Goal: Task Accomplishment & Management: Complete application form

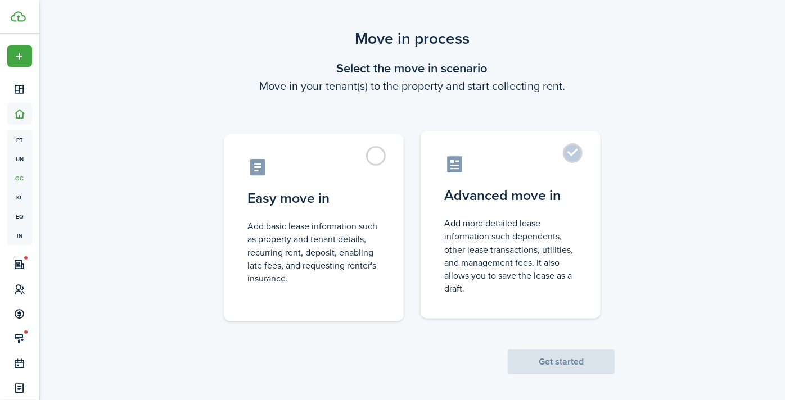
scroll to position [16, 0]
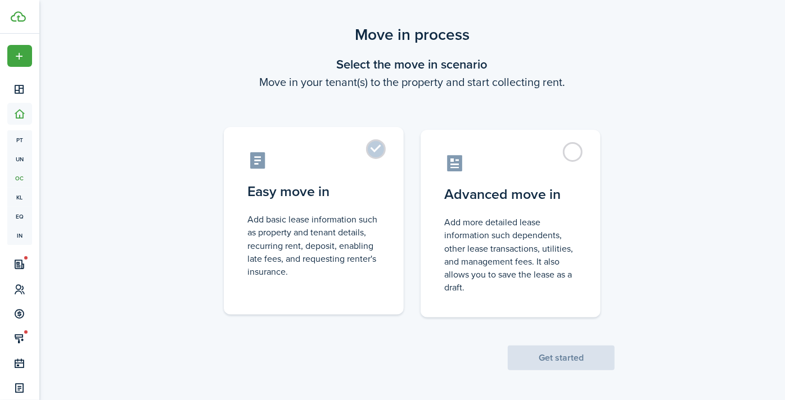
click at [376, 151] on label "Easy move in Add basic lease information such as property and tenant details, r…" at bounding box center [314, 221] width 180 height 188
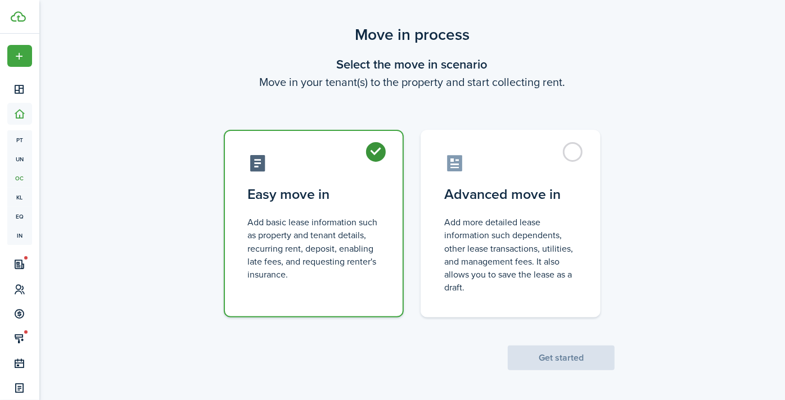
radio input "true"
click at [566, 351] on button "Get started" at bounding box center [560, 358] width 107 height 25
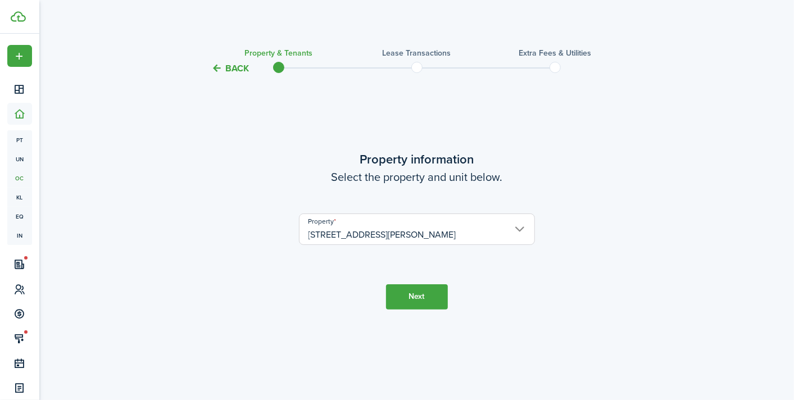
click at [413, 293] on button "Next" at bounding box center [417, 296] width 62 height 25
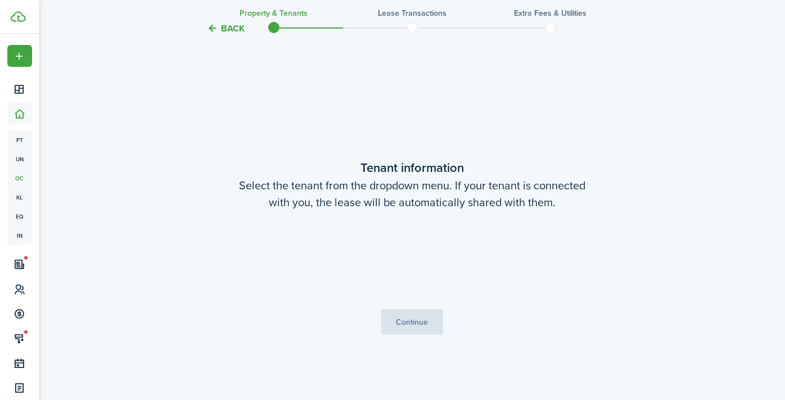
scroll to position [325, 0]
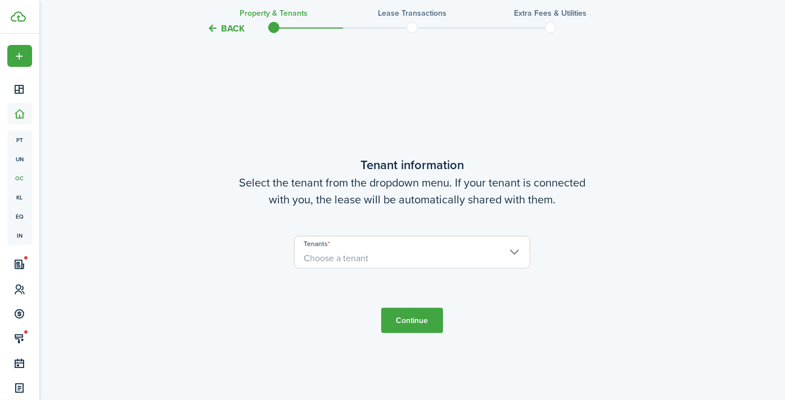
click at [447, 260] on span "Choose a tenant" at bounding box center [411, 258] width 235 height 19
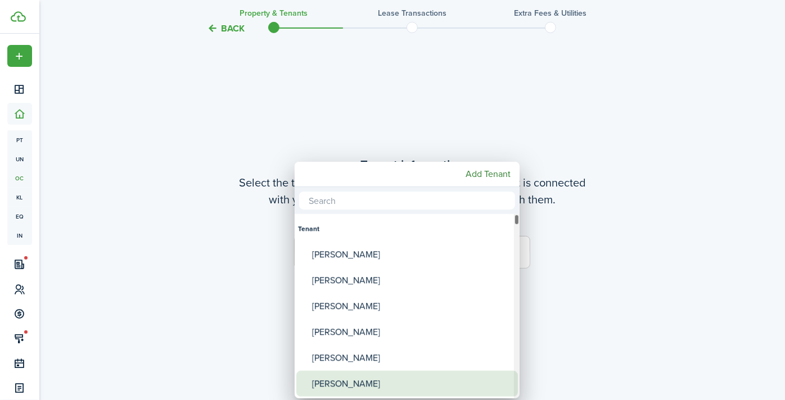
click at [364, 382] on div "[PERSON_NAME]" at bounding box center [411, 384] width 199 height 26
type input "[PERSON_NAME]"
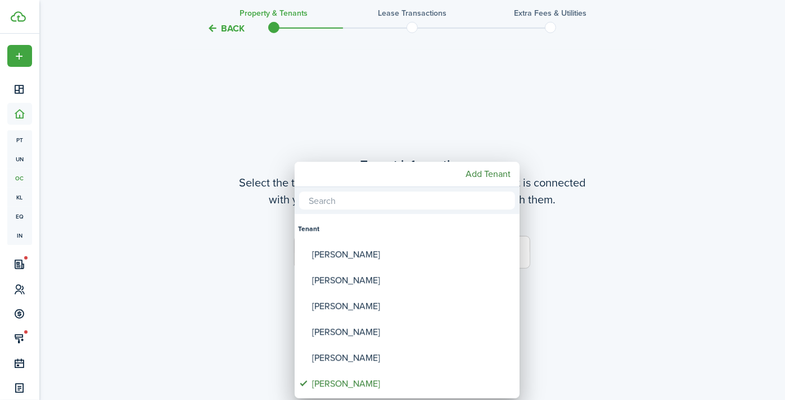
click at [681, 350] on div at bounding box center [392, 200] width 964 height 580
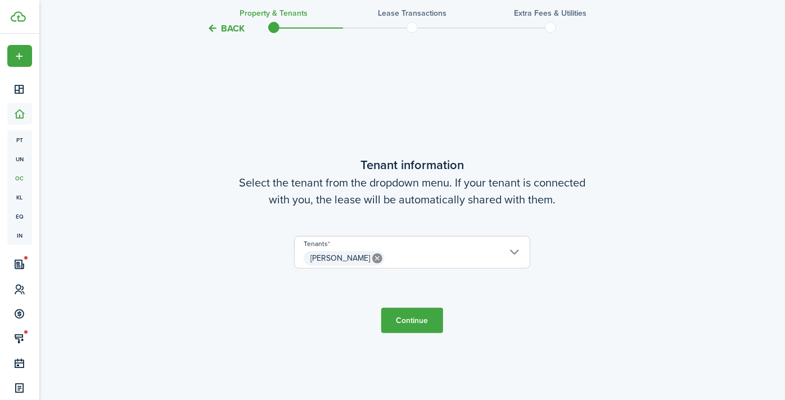
click at [424, 313] on button "Continue" at bounding box center [412, 320] width 62 height 25
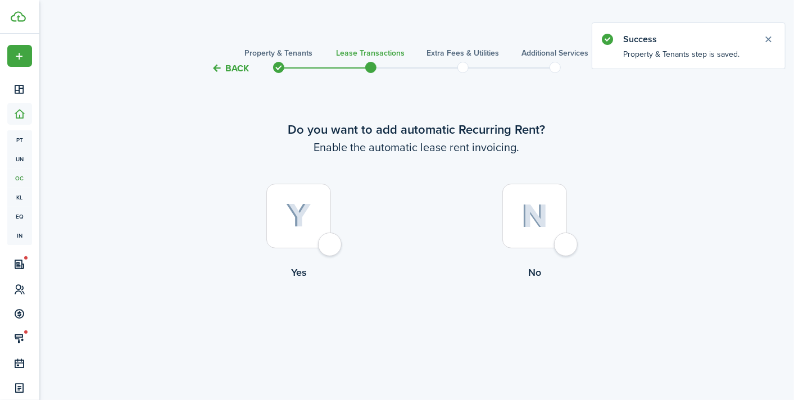
click at [331, 241] on div at bounding box center [298, 216] width 65 height 65
radio input "true"
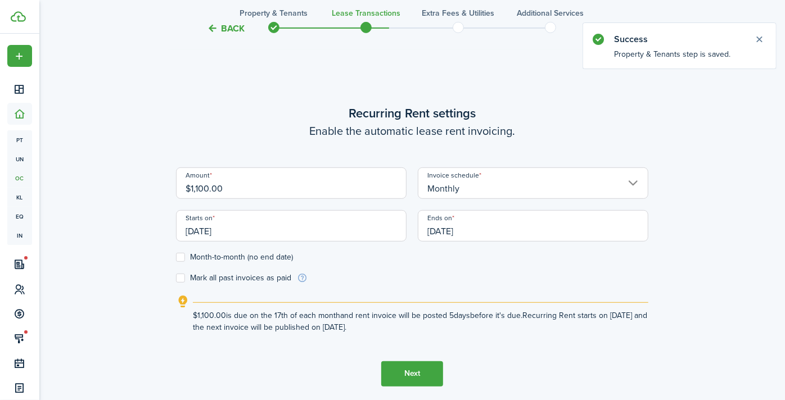
scroll to position [325, 0]
drag, startPoint x: 225, startPoint y: 188, endPoint x: 183, endPoint y: 192, distance: 42.3
click at [183, 192] on input "$1,100.00" at bounding box center [291, 182] width 230 height 31
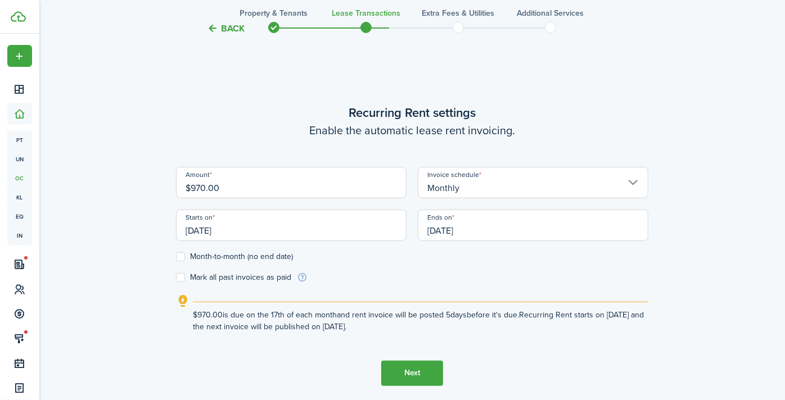
click at [227, 236] on input "[DATE]" at bounding box center [291, 225] width 230 height 31
type input "$970.00"
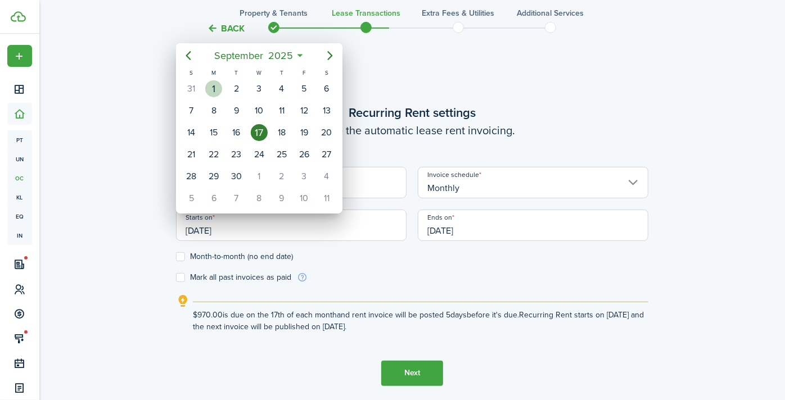
click at [215, 85] on div "1" at bounding box center [213, 88] width 17 height 17
type input "[DATE]"
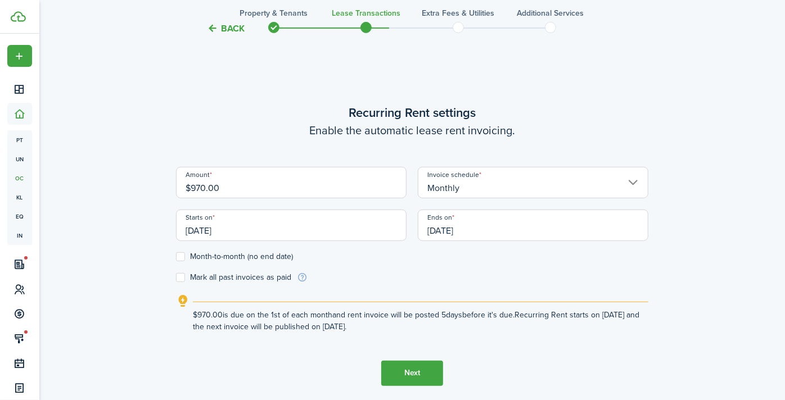
click at [446, 229] on input "[DATE]" at bounding box center [533, 225] width 230 height 31
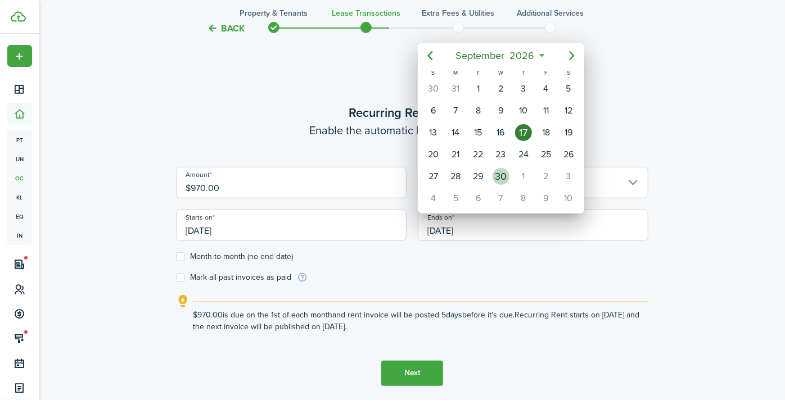
click at [504, 168] on div "30" at bounding box center [500, 176] width 17 height 17
type input "[DATE]"
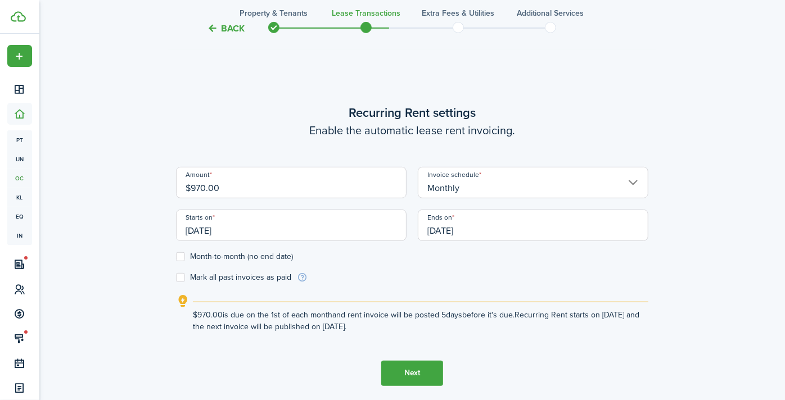
click at [419, 369] on button "Next" at bounding box center [412, 373] width 62 height 25
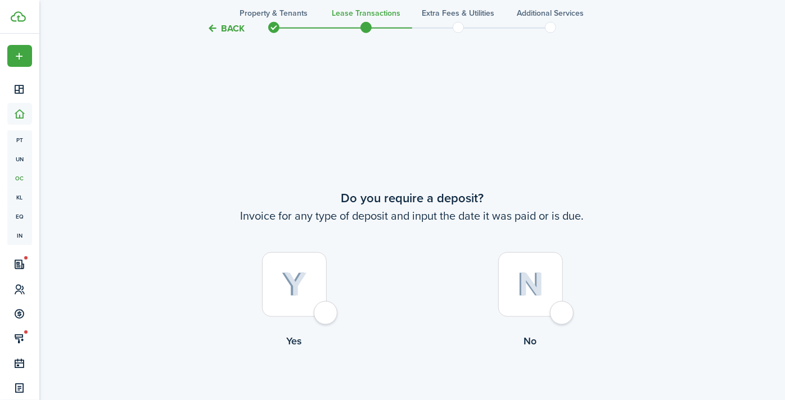
scroll to position [726, 0]
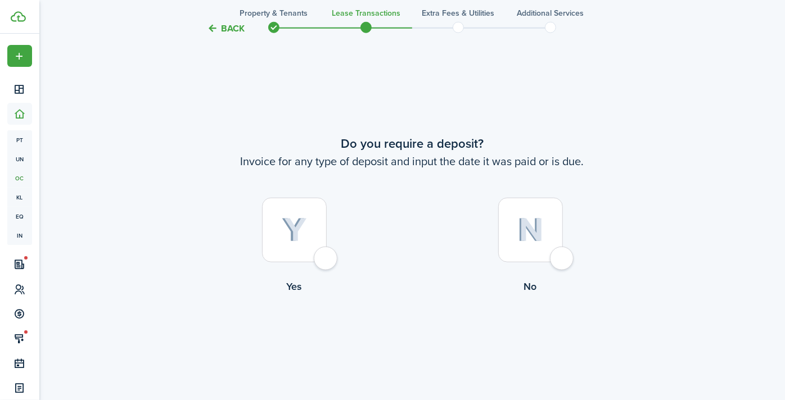
click at [327, 259] on div at bounding box center [294, 230] width 65 height 65
radio input "true"
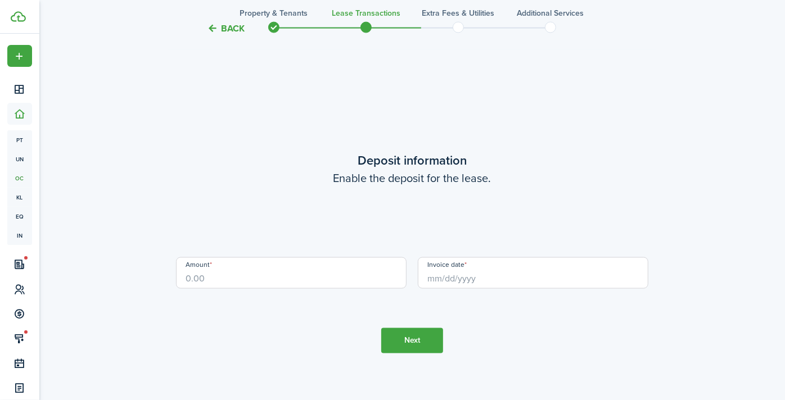
scroll to position [1126, 0]
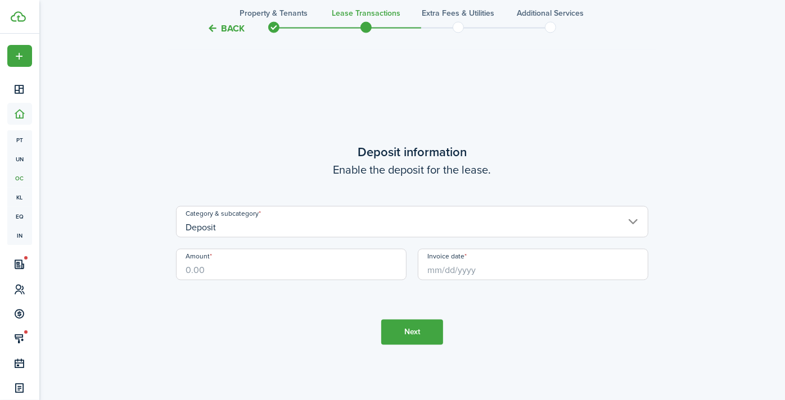
click at [266, 271] on input "Amount" at bounding box center [291, 264] width 230 height 31
click at [443, 265] on input "Invoice date" at bounding box center [533, 264] width 230 height 31
type input "$350.00"
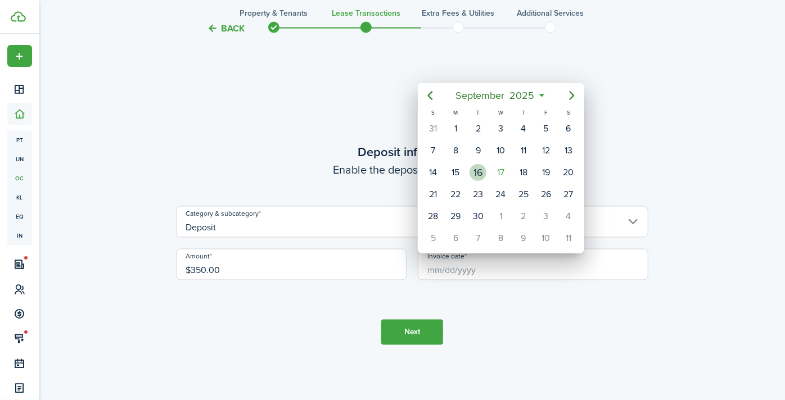
click at [475, 167] on div "16" at bounding box center [477, 172] width 17 height 17
type input "[DATE]"
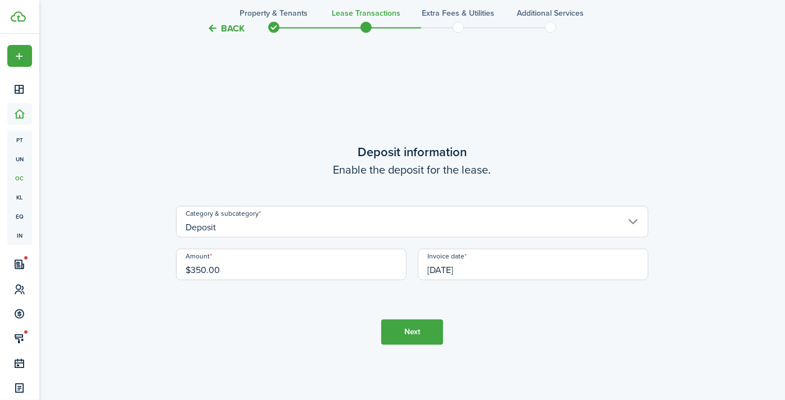
click at [412, 332] on button "Next" at bounding box center [412, 332] width 62 height 25
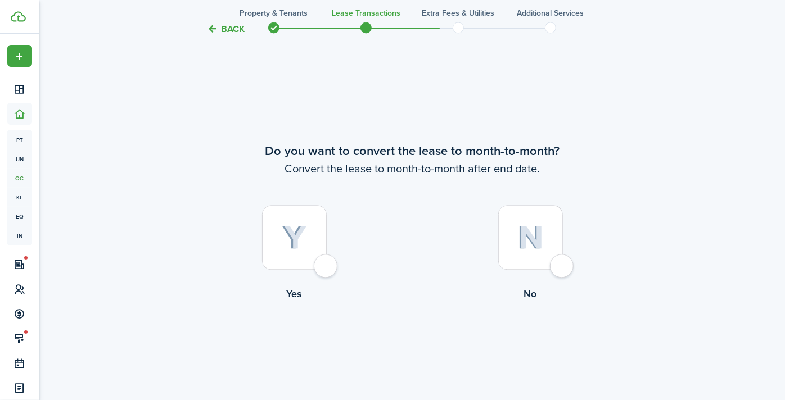
scroll to position [1526, 0]
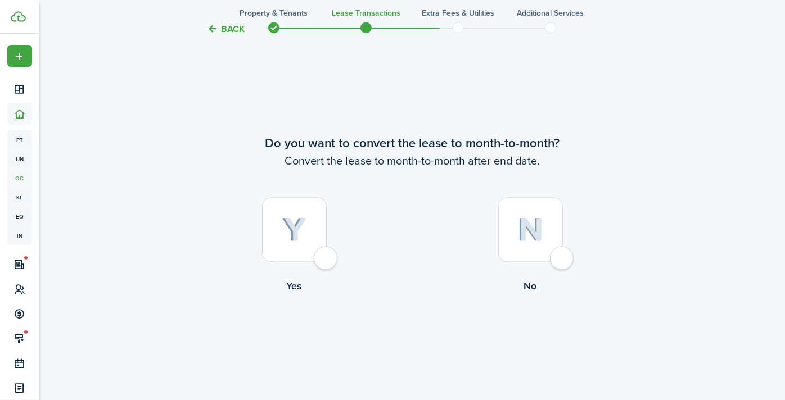
click at [323, 258] on div at bounding box center [294, 229] width 65 height 65
radio input "true"
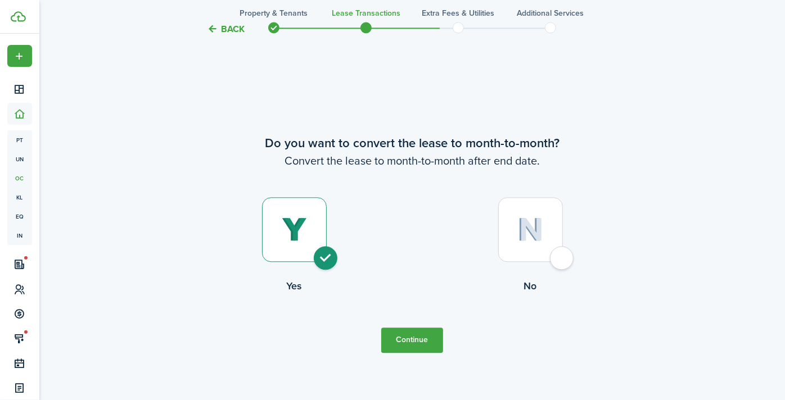
click at [431, 340] on button "Continue" at bounding box center [412, 340] width 62 height 25
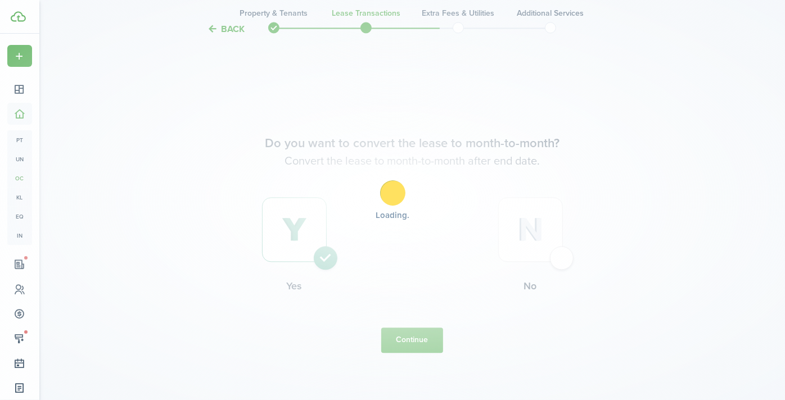
scroll to position [0, 0]
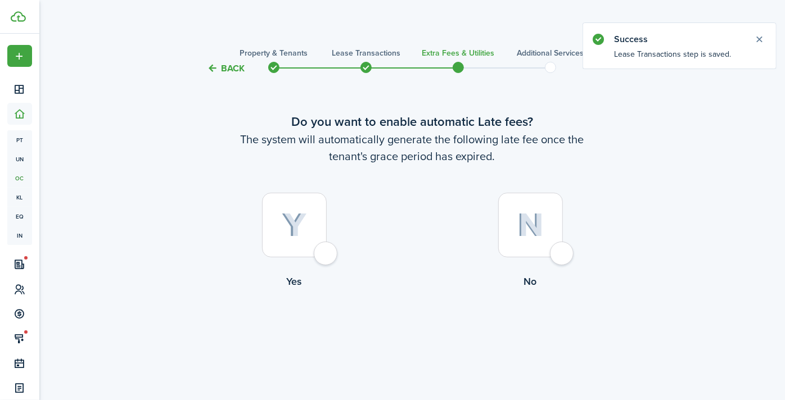
click at [327, 252] on div at bounding box center [294, 225] width 65 height 65
radio input "true"
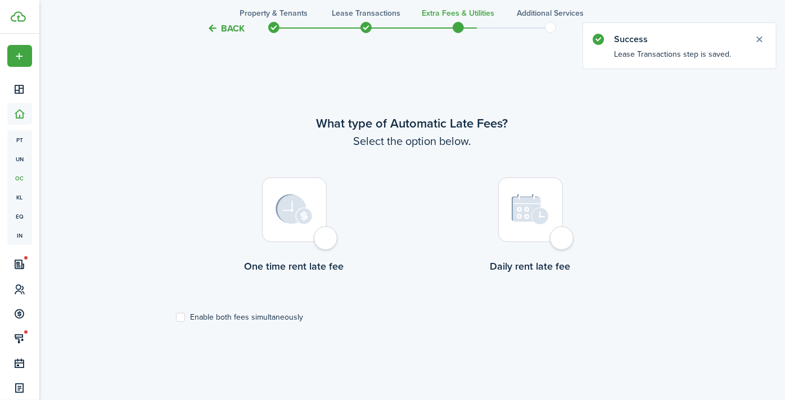
click at [327, 238] on div at bounding box center [294, 210] width 65 height 65
radio input "true"
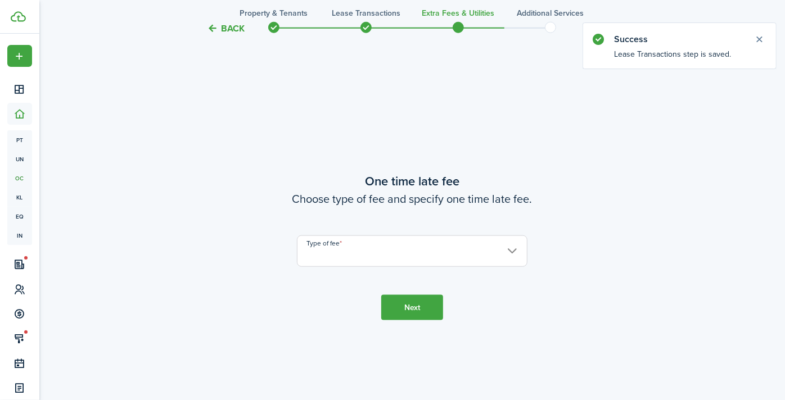
scroll to position [726, 0]
click at [425, 252] on input "Type of fee" at bounding box center [412, 249] width 230 height 31
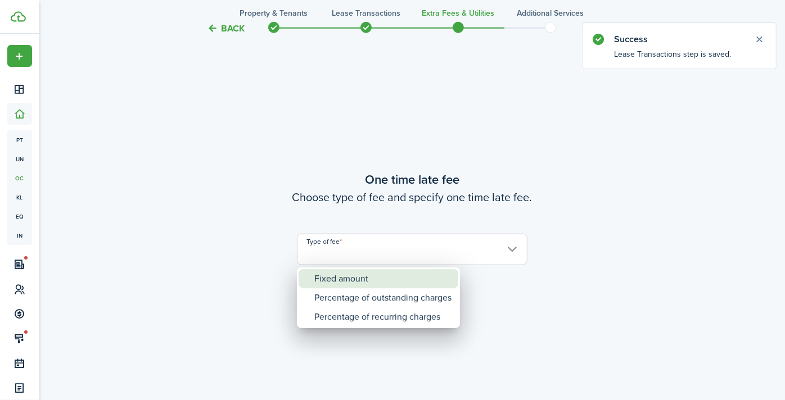
click at [387, 280] on div "Fixed amount" at bounding box center [382, 278] width 137 height 19
type input "Fixed amount"
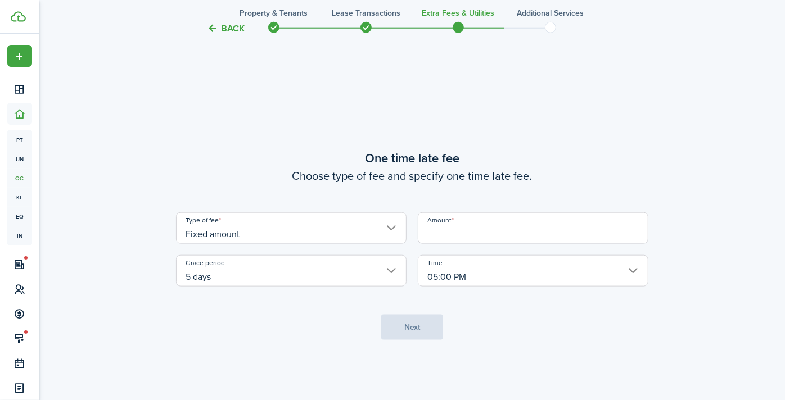
click at [515, 241] on input "Amount" at bounding box center [533, 227] width 230 height 31
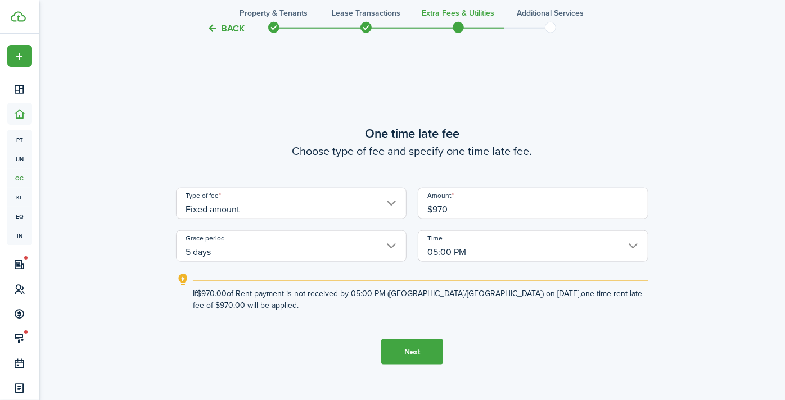
type input "$970.00"
click at [422, 343] on button "Next" at bounding box center [412, 351] width 62 height 25
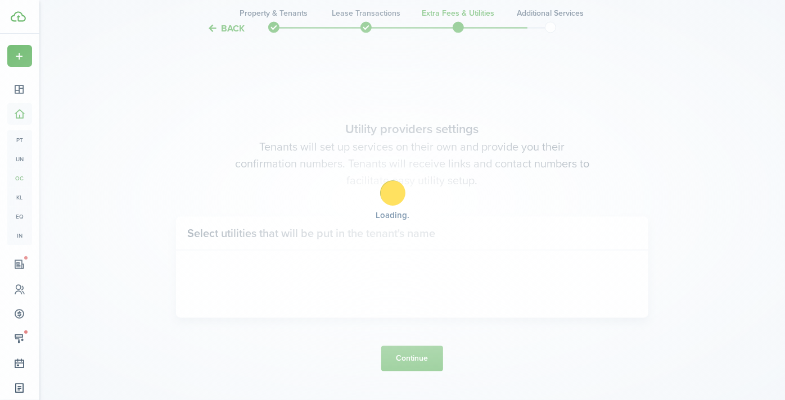
scroll to position [1127, 0]
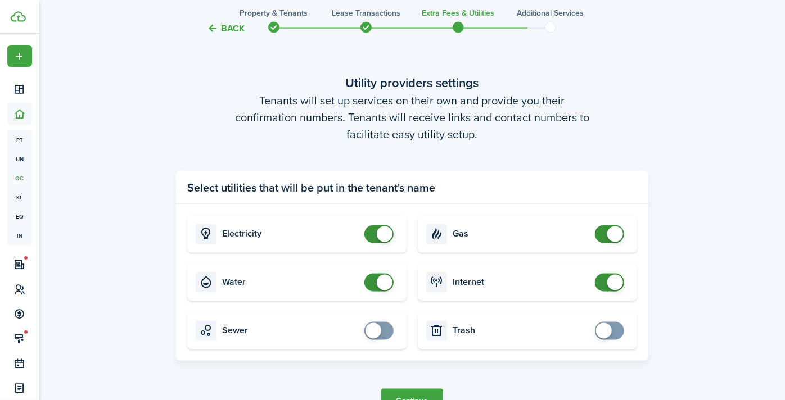
checkbox input "false"
click at [604, 236] on span at bounding box center [609, 234] width 11 height 18
checkbox input "false"
click at [605, 281] on span at bounding box center [609, 283] width 11 height 18
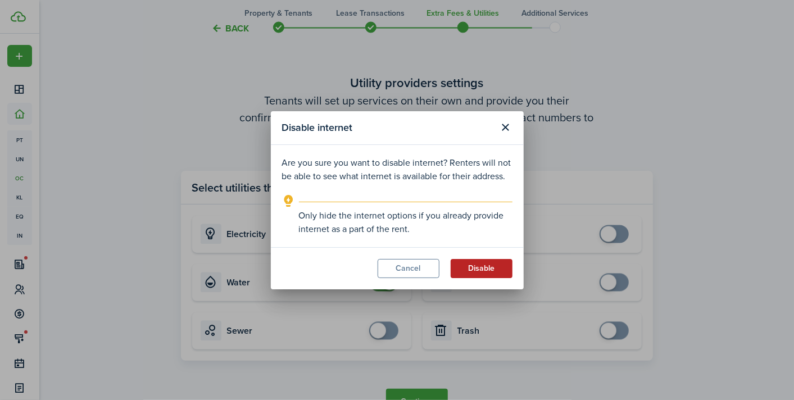
click at [482, 270] on button "Disable" at bounding box center [482, 268] width 62 height 19
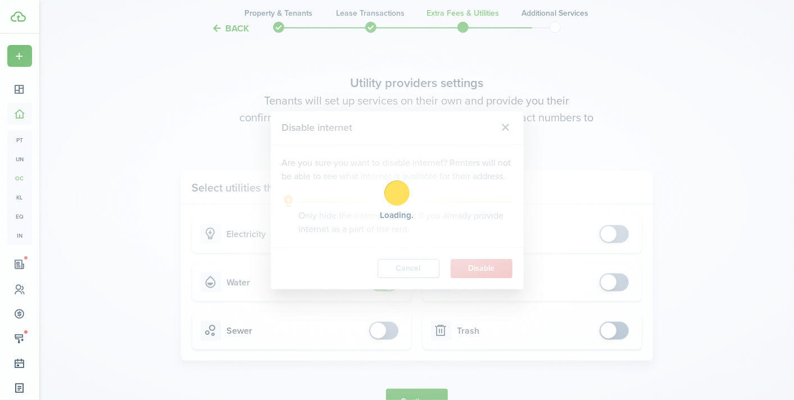
click at [380, 278] on div "Loading" at bounding box center [397, 200] width 794 height 400
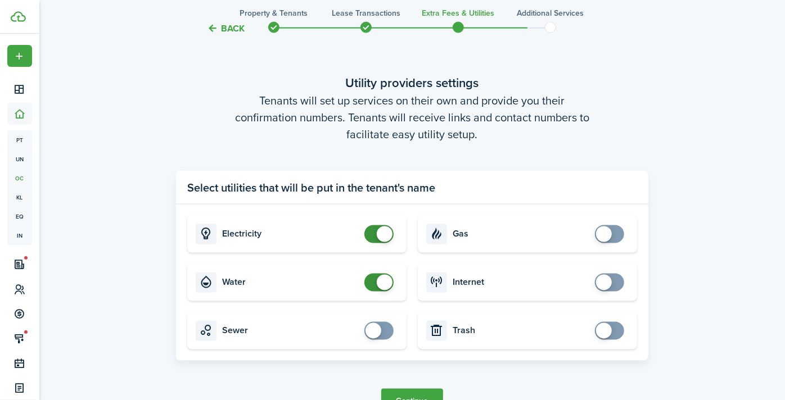
checkbox input "false"
click at [383, 237] on span at bounding box center [385, 234] width 16 height 16
checkbox input "false"
click at [379, 282] on span at bounding box center [385, 283] width 16 height 16
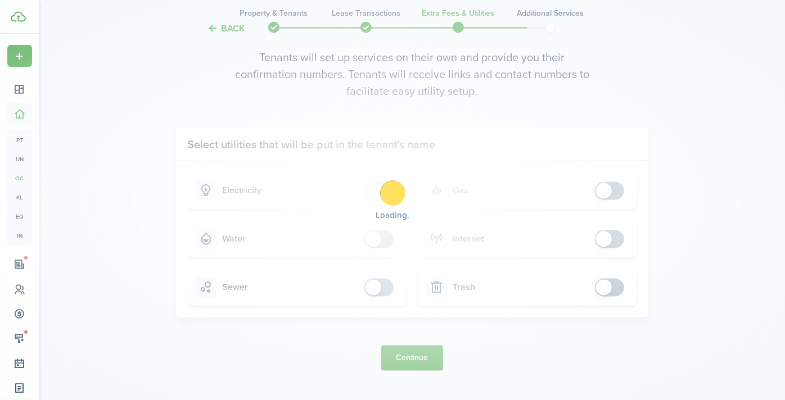
scroll to position [1189, 0]
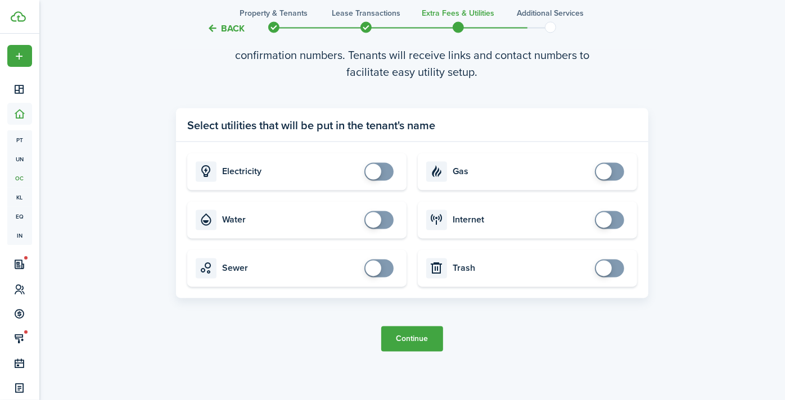
click at [417, 334] on button "Continue" at bounding box center [412, 339] width 62 height 25
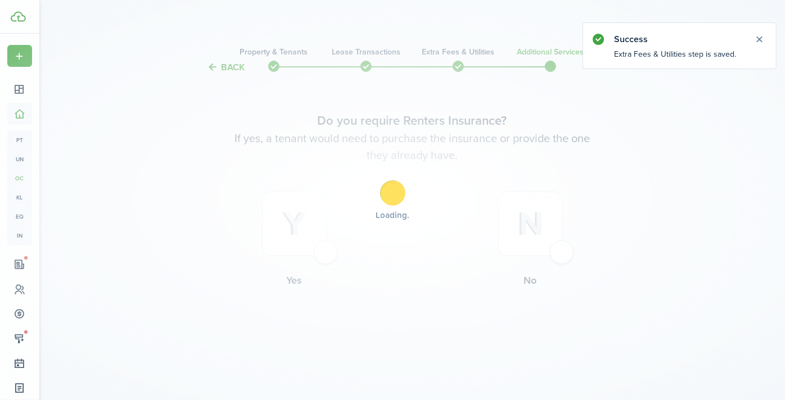
scroll to position [0, 0]
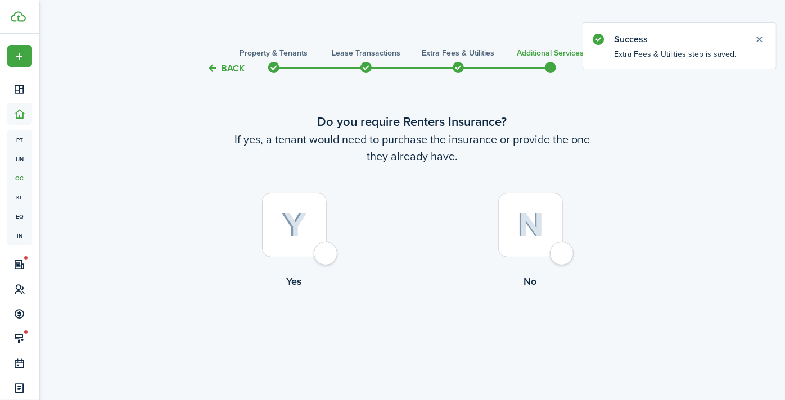
click at [563, 255] on div at bounding box center [530, 225] width 65 height 65
radio input "true"
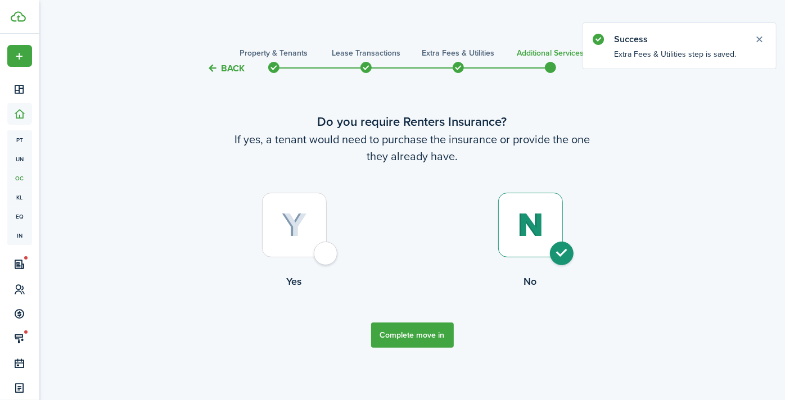
click at [439, 331] on button "Complete move in" at bounding box center [412, 335] width 83 height 25
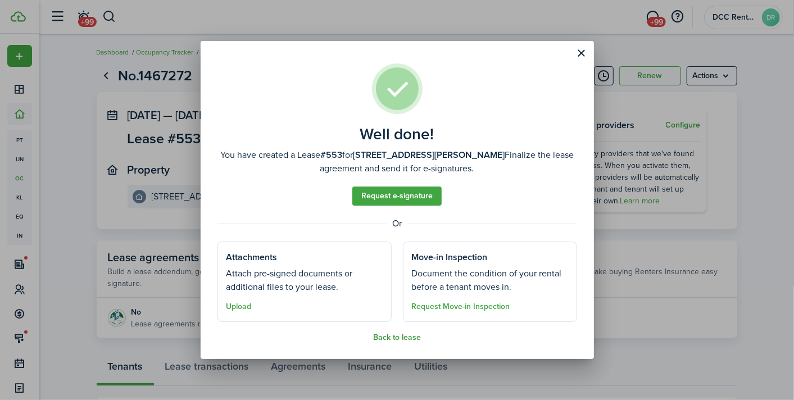
click at [403, 337] on button "Back to lease" at bounding box center [397, 337] width 48 height 9
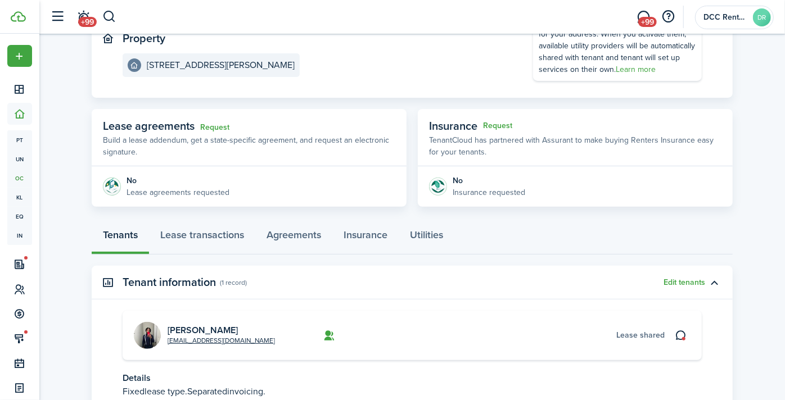
scroll to position [158, 0]
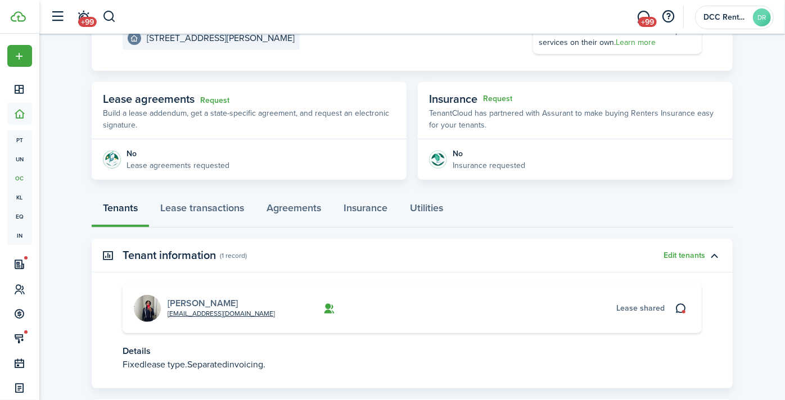
click at [205, 298] on link "[PERSON_NAME]" at bounding box center [202, 303] width 70 height 13
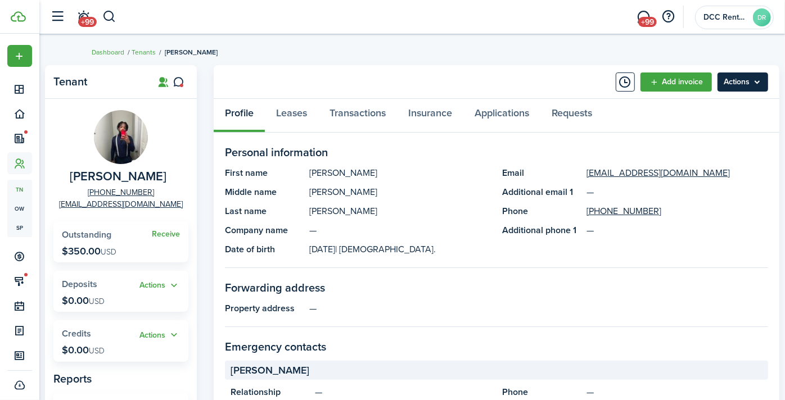
click at [717, 81] on menu-btn "Actions" at bounding box center [742, 81] width 51 height 19
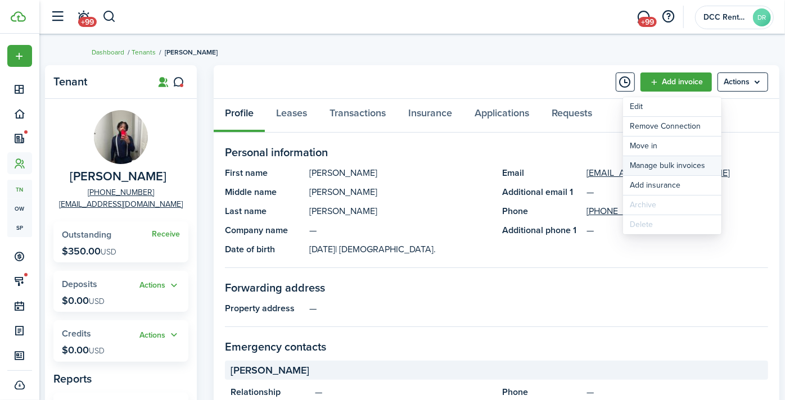
click at [655, 164] on link "Manage bulk invoices" at bounding box center [672, 165] width 98 height 19
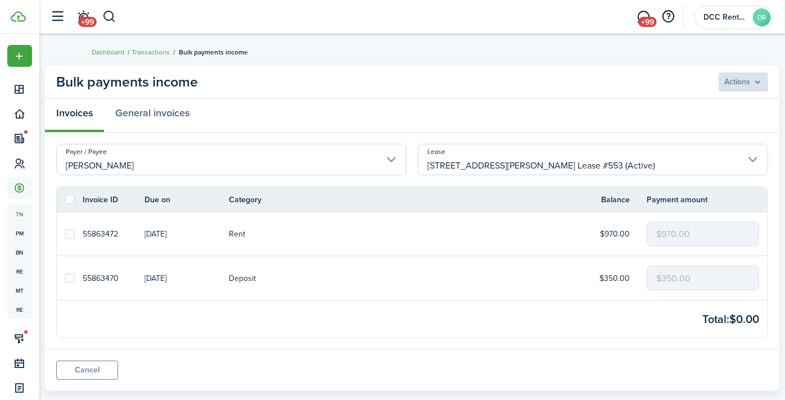
click at [74, 198] on label at bounding box center [69, 199] width 9 height 9
click at [65, 200] on input "checkbox" at bounding box center [65, 200] width 1 height 1
checkbox input "true"
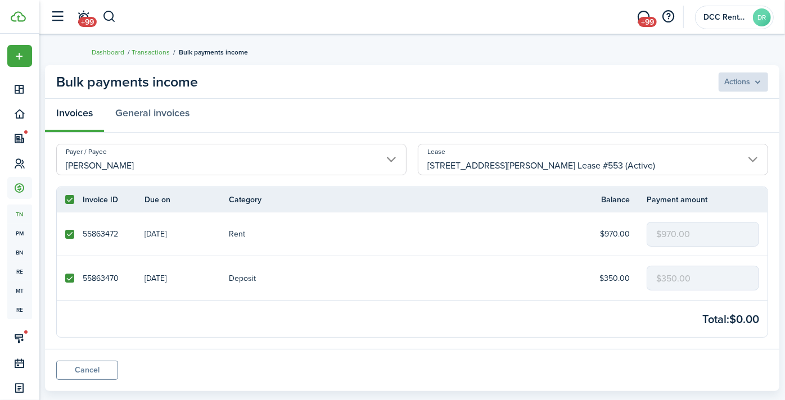
checkbox input "true"
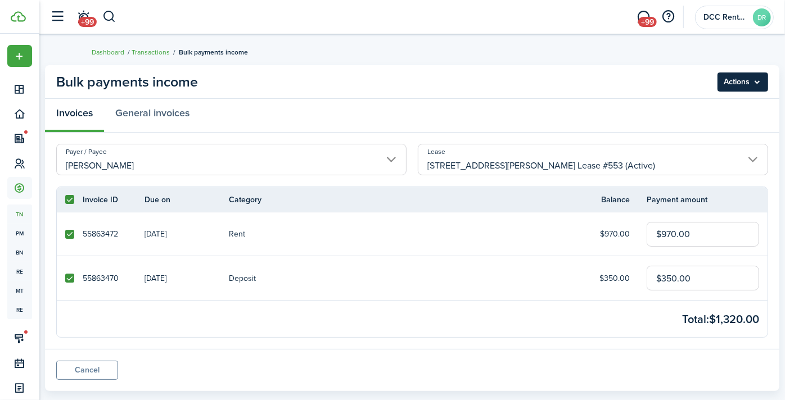
click at [717, 83] on menu-btn "Actions" at bounding box center [742, 81] width 51 height 19
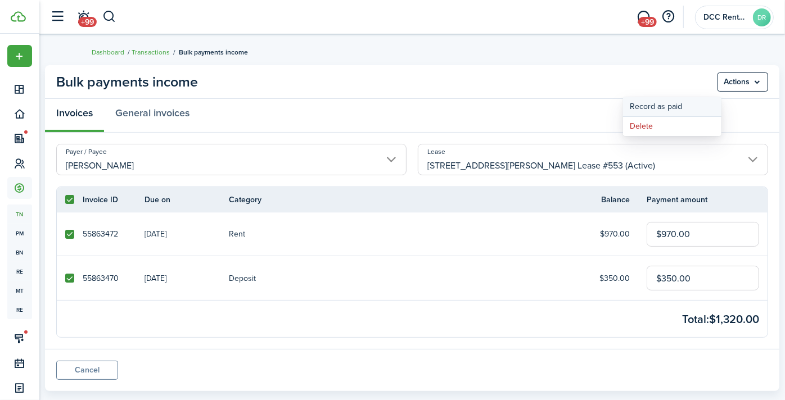
click at [677, 106] on button "Record as paid" at bounding box center [672, 106] width 98 height 19
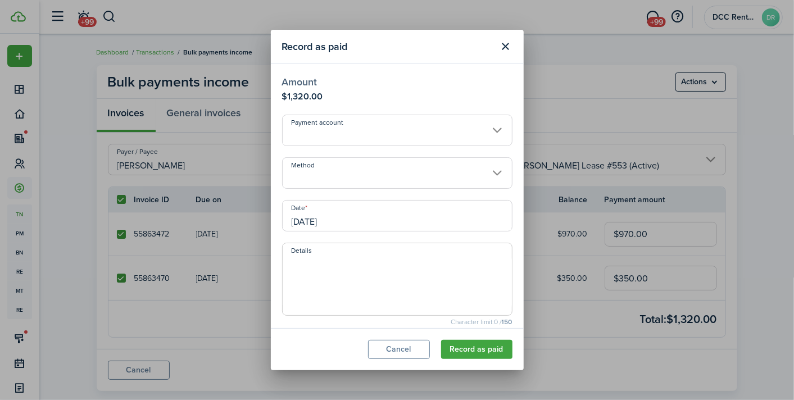
click at [398, 138] on input "Payment account" at bounding box center [397, 130] width 230 height 31
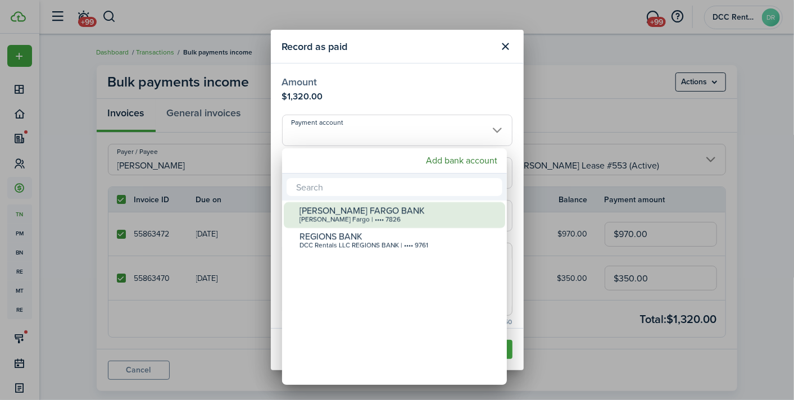
click at [363, 213] on div "[PERSON_NAME] FARGO BANK" at bounding box center [399, 211] width 199 height 10
type input "•••• •••• •••• 7826"
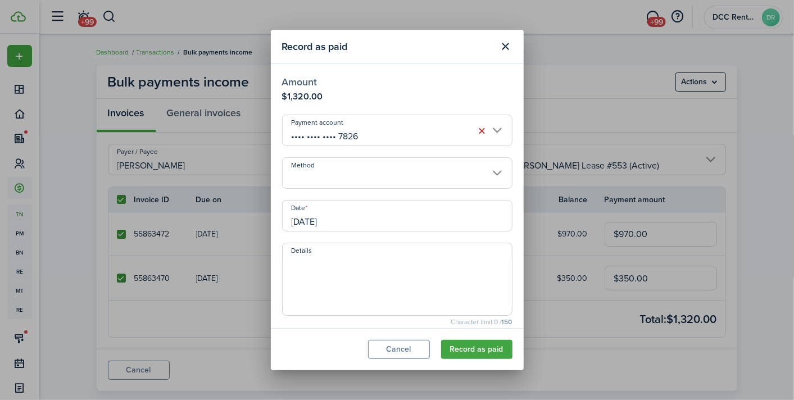
click at [351, 167] on input "Method" at bounding box center [397, 172] width 230 height 31
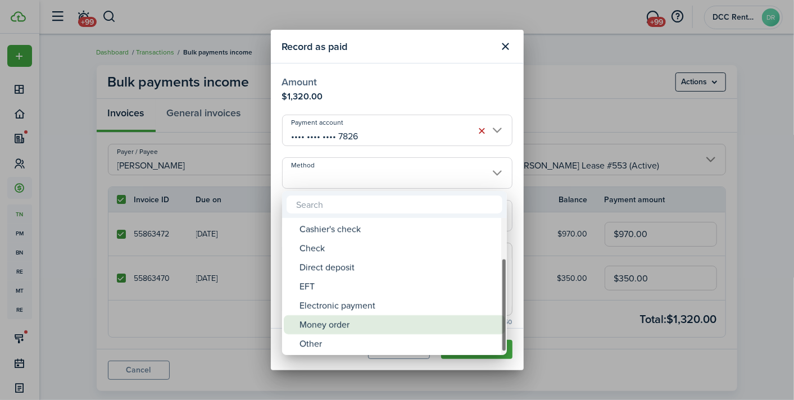
click at [339, 324] on div "Money order" at bounding box center [399, 324] width 199 height 19
type input "Money order"
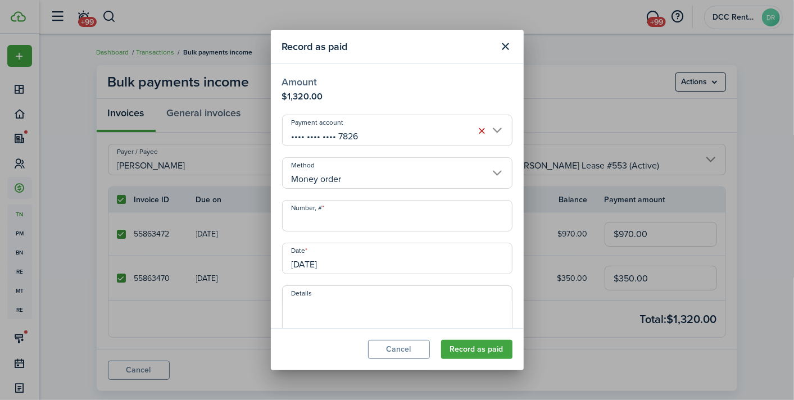
click at [337, 228] on input "Number, #" at bounding box center [397, 215] width 230 height 31
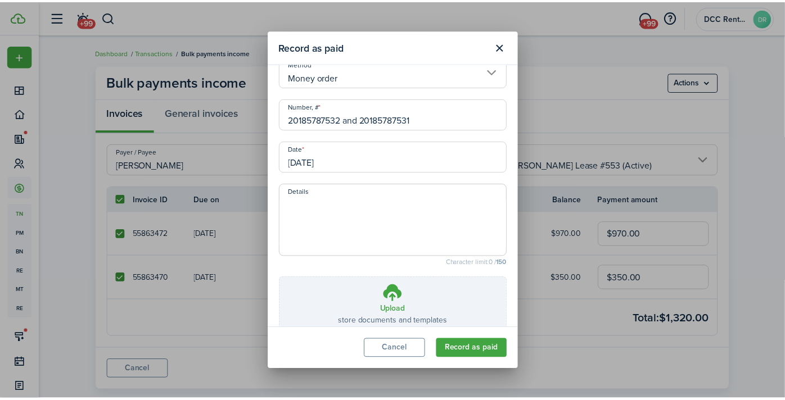
scroll to position [165, 0]
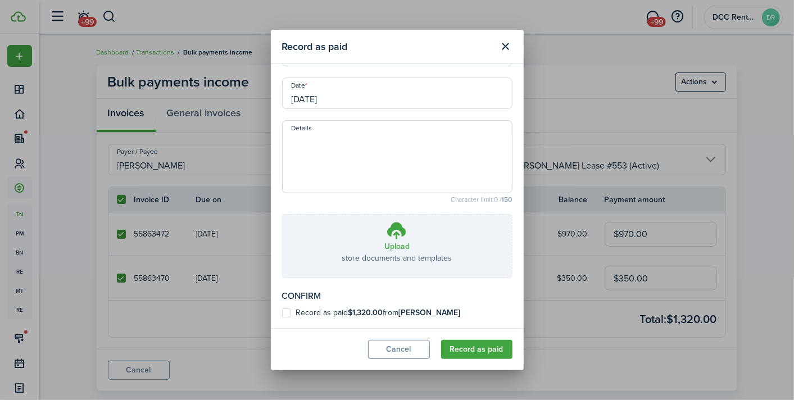
type input "20185787532 and 20185787531"
click at [429, 310] on b "[PERSON_NAME]" at bounding box center [430, 313] width 62 height 12
checkbox input "true"
click at [503, 346] on button "Record as paid" at bounding box center [476, 349] width 71 height 19
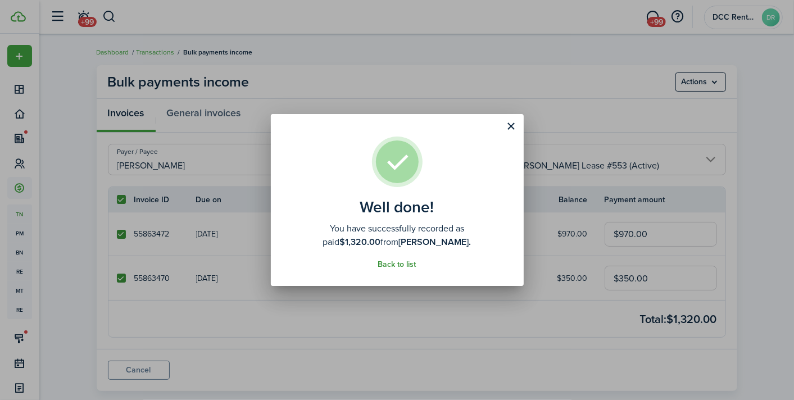
click at [388, 265] on link "Back to list" at bounding box center [397, 264] width 38 height 9
